Goal: Information Seeking & Learning: Find specific fact

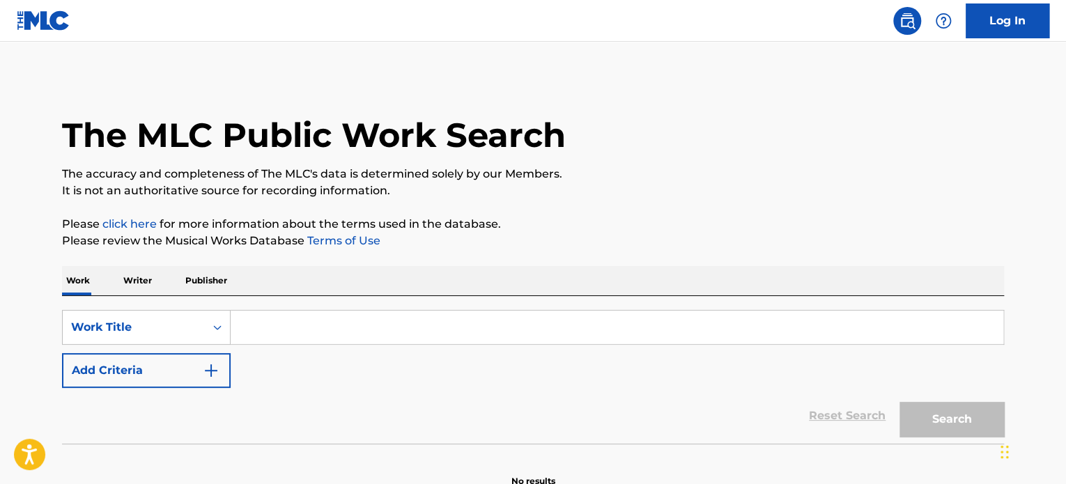
click at [279, 334] on input "Search Form" at bounding box center [617, 327] width 772 height 33
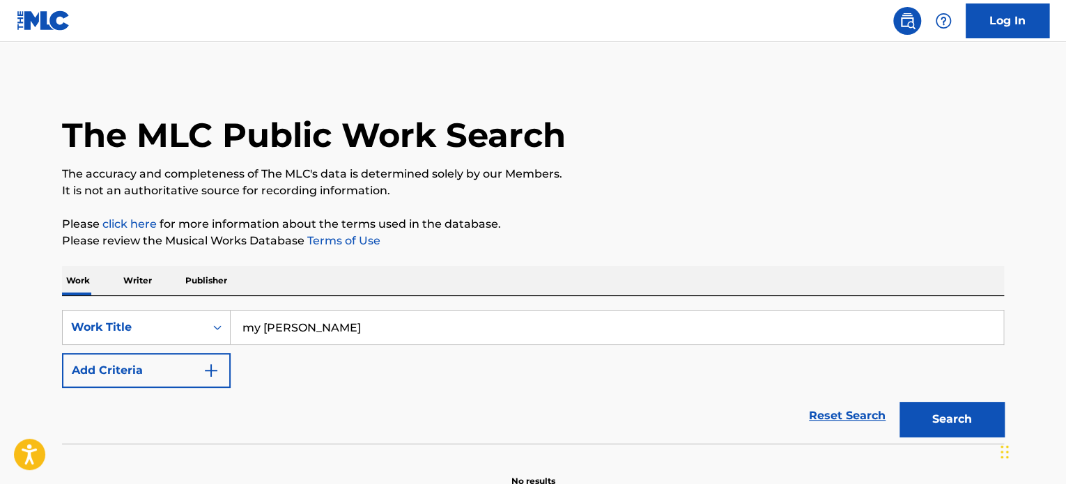
type input "my [PERSON_NAME]"
click at [62, 353] on button "Add Criteria" at bounding box center [146, 370] width 169 height 35
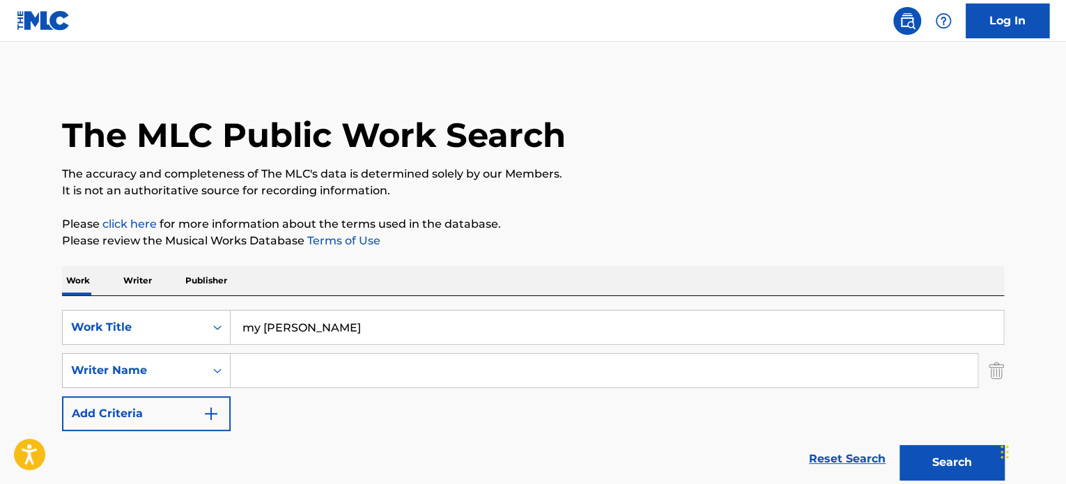
click at [273, 378] on input "Search Form" at bounding box center [604, 370] width 747 height 33
type input "[PERSON_NAME]"
click at [899, 445] on button "Search" at bounding box center [951, 462] width 104 height 35
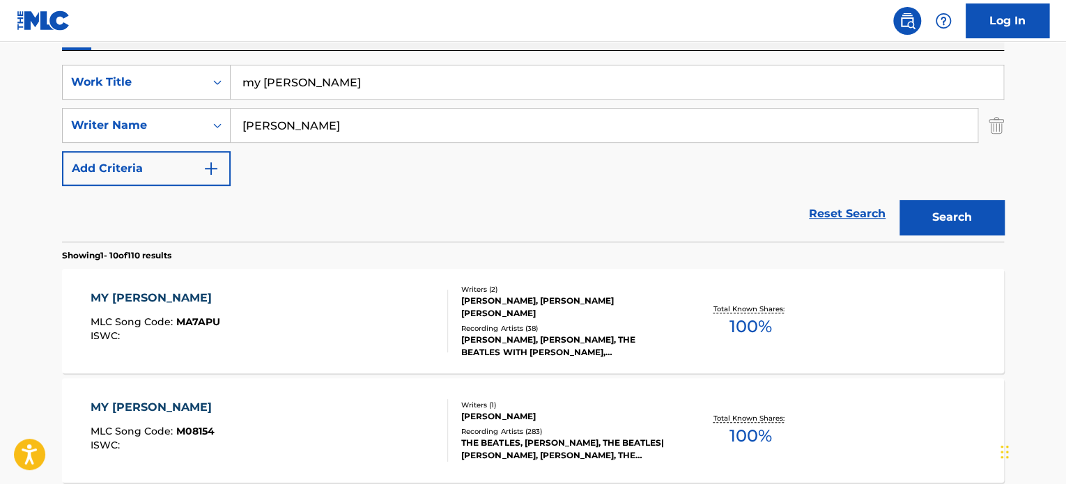
scroll to position [279, 0]
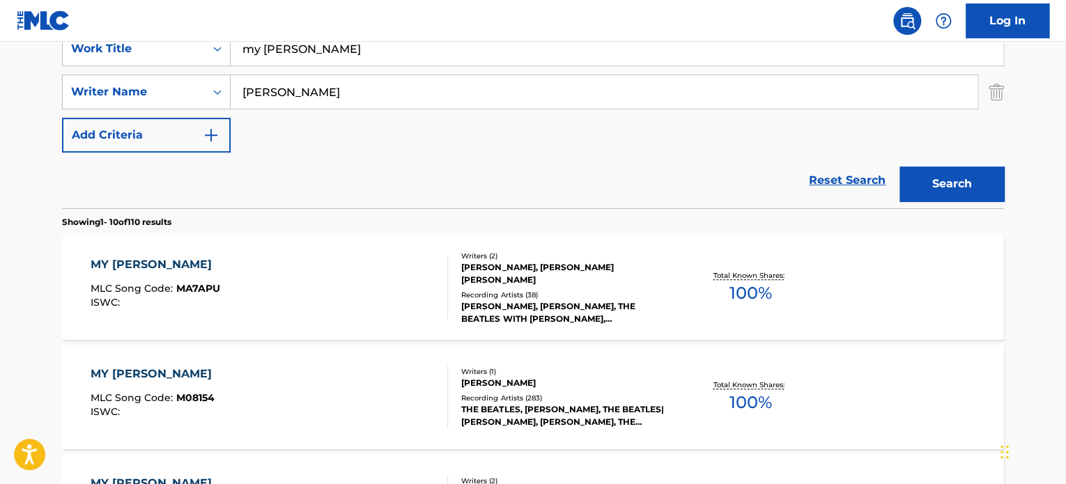
click at [318, 408] on div "MY [PERSON_NAME] MLC Song Code : M08154 ISWC :" at bounding box center [270, 397] width 358 height 63
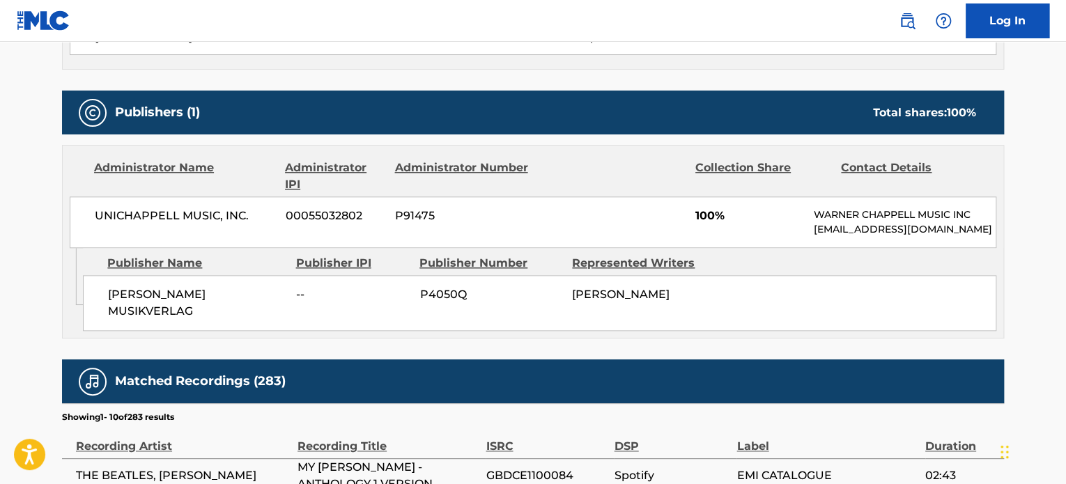
scroll to position [627, 0]
